Goal: Transaction & Acquisition: Purchase product/service

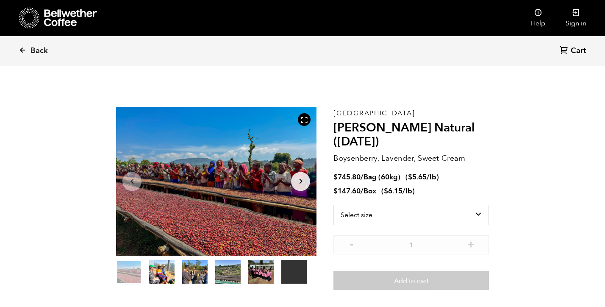
scroll to position [932, 0]
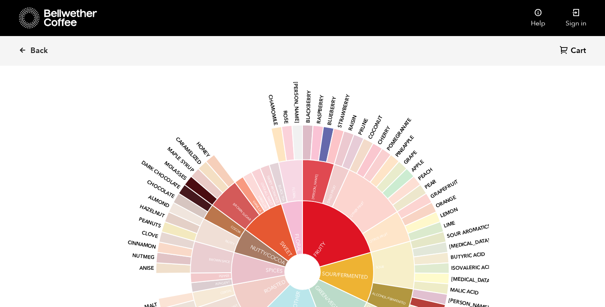
click at [35, 51] on span "Back" at bounding box center [38, 51] width 17 height 10
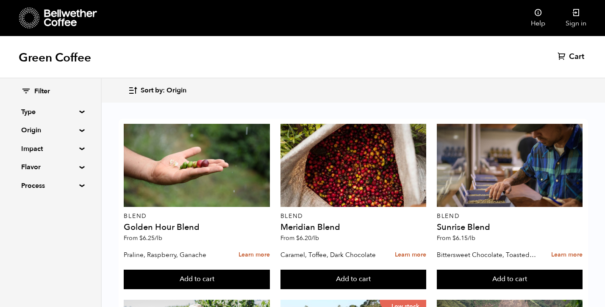
scroll to position [886, 0]
click at [49, 113] on summary "Type" at bounding box center [50, 112] width 58 height 10
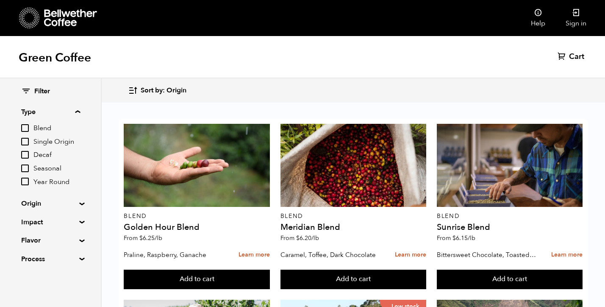
click at [103, 72] on div "Green Coffee Cart (0)" at bounding box center [302, 57] width 605 height 42
click at [172, 71] on div "Green Coffee Cart (0)" at bounding box center [302, 57] width 605 height 42
click at [51, 220] on summary "Impact" at bounding box center [50, 222] width 58 height 10
click at [28, 251] on input "Organic" at bounding box center [25, 252] width 8 height 8
checkbox input "true"
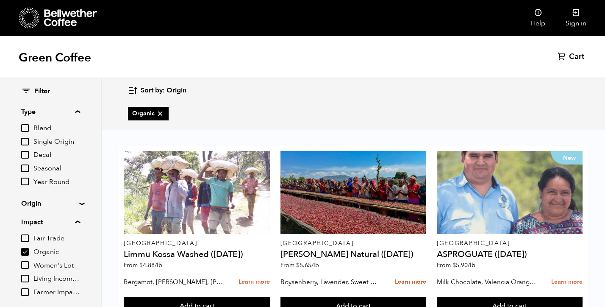
scroll to position [60, 0]
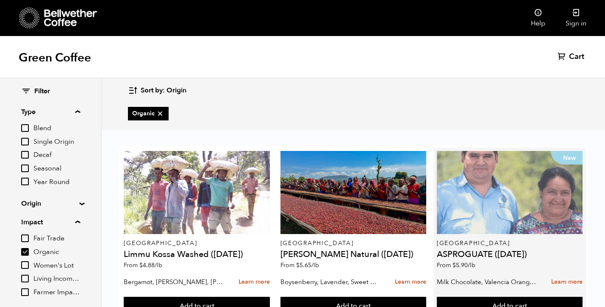
click at [532, 163] on div "New" at bounding box center [510, 192] width 146 height 83
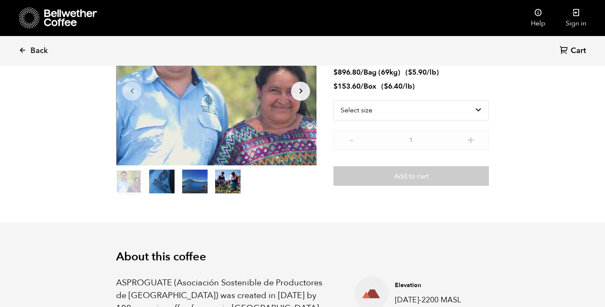
scroll to position [84, 0]
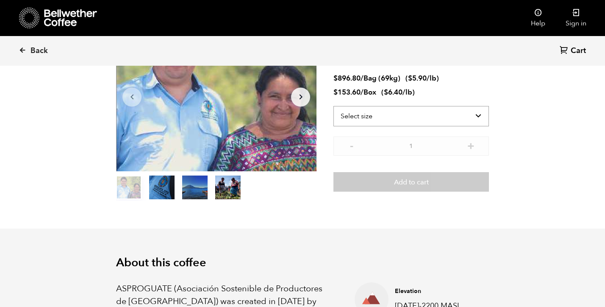
click at [448, 113] on select "Select size Bag (69kg) (152 lbs) Box (24 lbs)" at bounding box center [410, 116] width 155 height 20
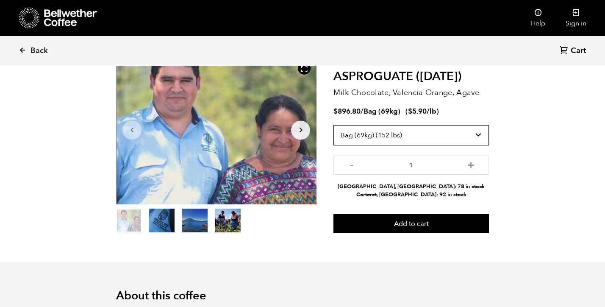
scroll to position [69, 0]
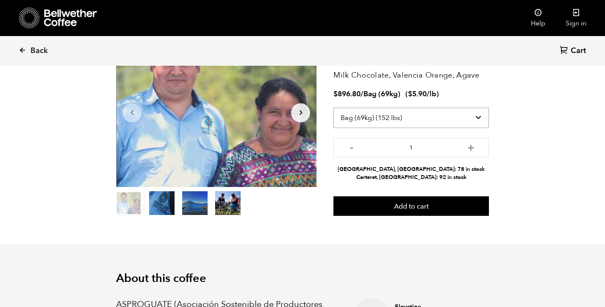
click at [455, 117] on select "Select size Bag (69kg) (152 lbs) Box (24 lbs)" at bounding box center [410, 118] width 155 height 20
select select "box"
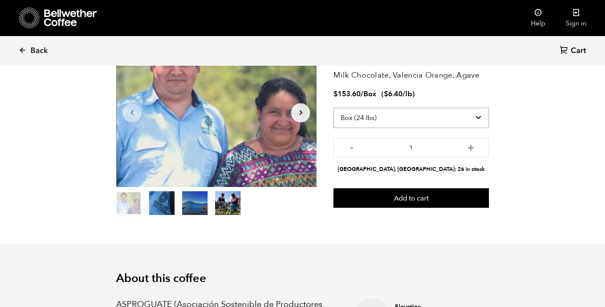
click at [438, 120] on select "Select size Bag (69kg) (152 lbs) Box (24 lbs)" at bounding box center [410, 118] width 155 height 20
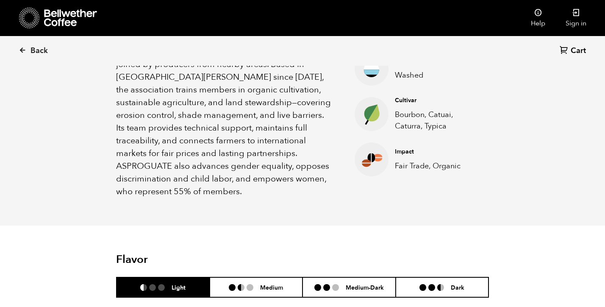
scroll to position [360, 0]
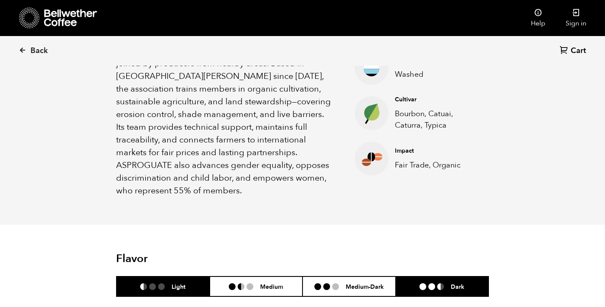
click at [460, 282] on h6 "Dark" at bounding box center [457, 285] width 14 height 7
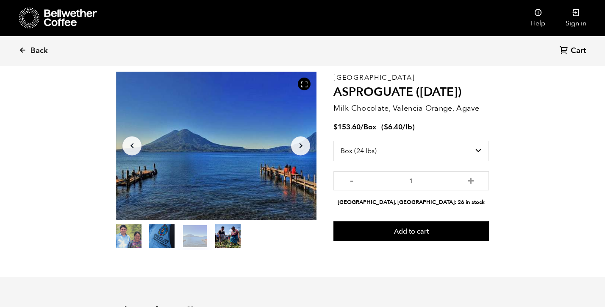
scroll to position [38, 0]
